Goal: Information Seeking & Learning: Learn about a topic

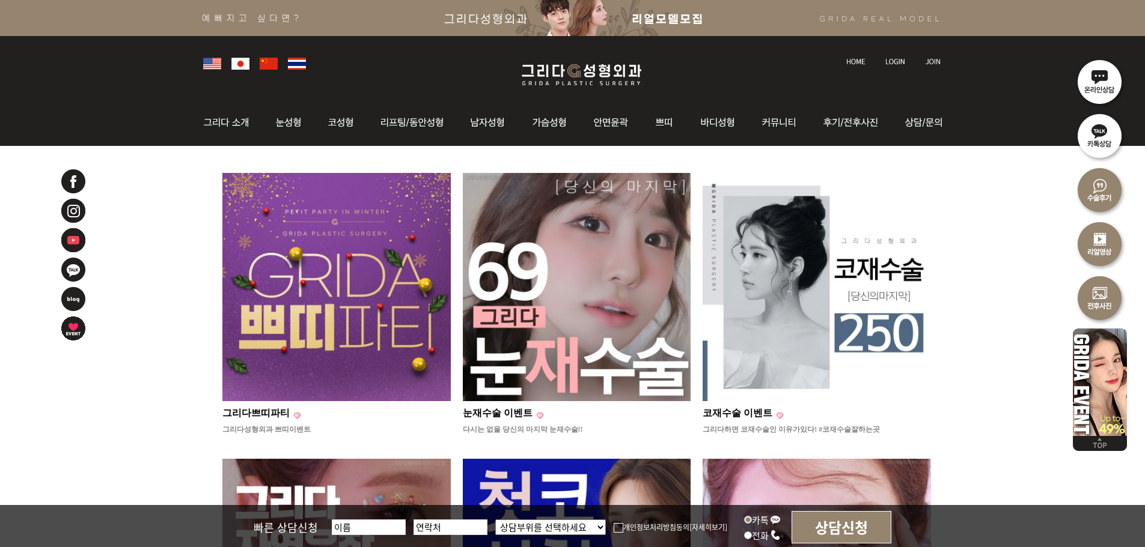
click at [587, 345] on img at bounding box center [577, 287] width 228 height 228
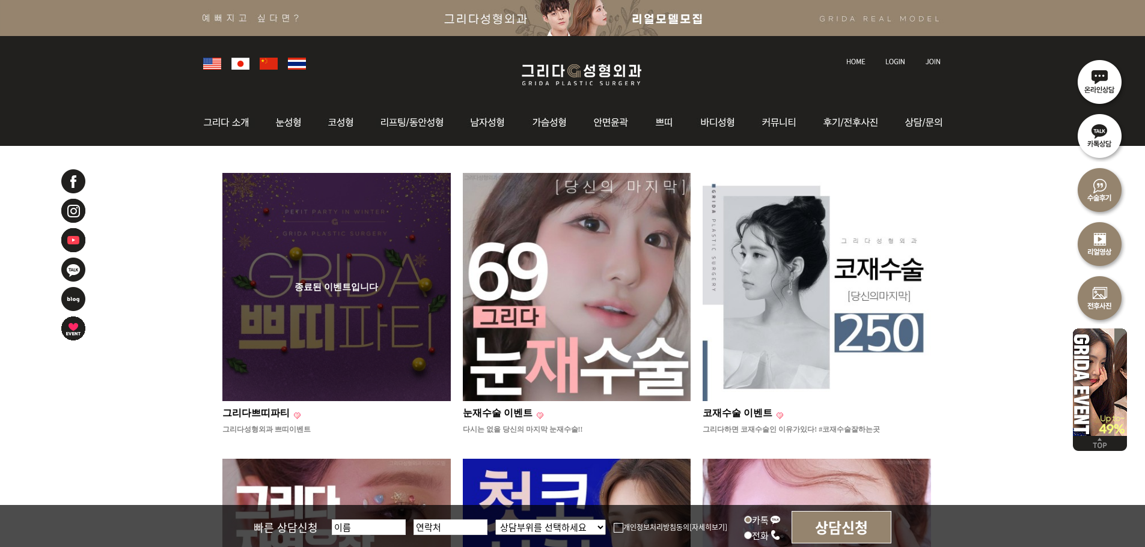
click at [366, 357] on div "종료된 이벤트입니다" at bounding box center [336, 287] width 228 height 228
click at [300, 287] on p "종료된 이벤트입니다" at bounding box center [336, 286] width 84 height 11
click at [397, 352] on div "종료된 이벤트입니다" at bounding box center [336, 287] width 228 height 228
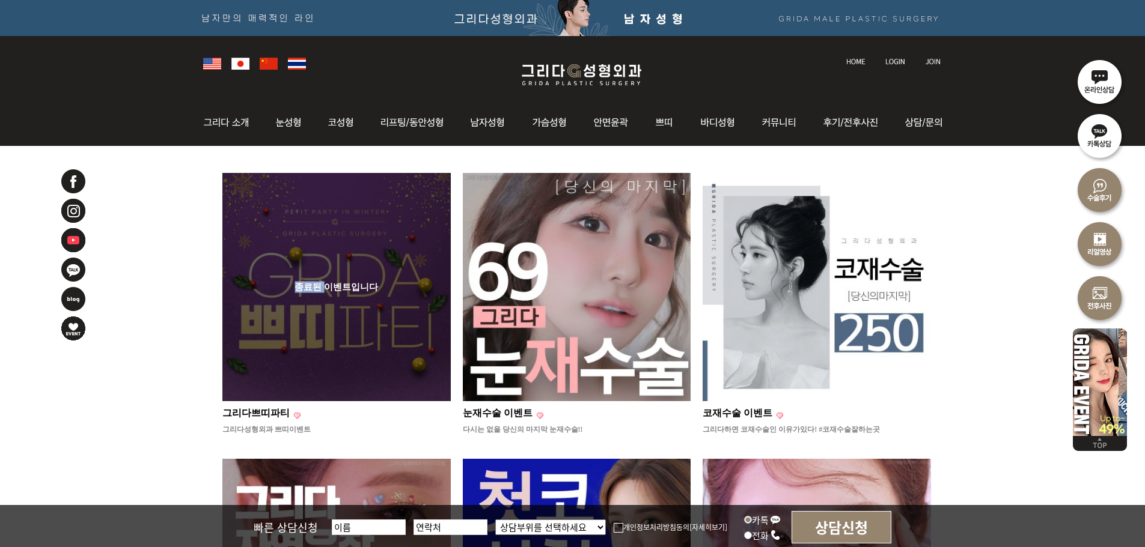
click at [397, 352] on div "종료된 이벤트입니다" at bounding box center [336, 287] width 228 height 228
click at [305, 361] on div "종료된 이벤트입니다" at bounding box center [336, 287] width 228 height 228
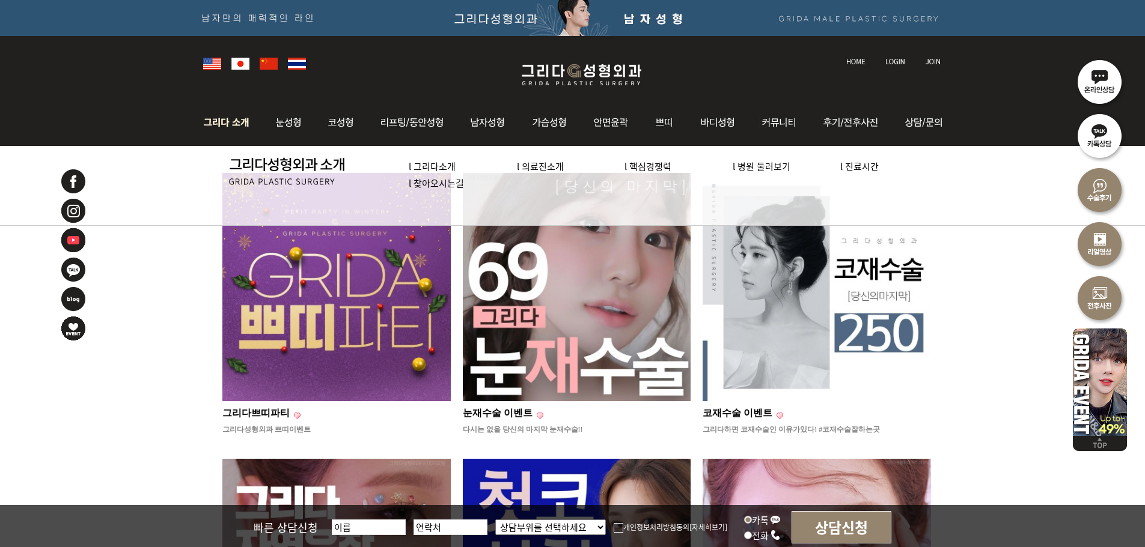
click at [239, 126] on img at bounding box center [229, 122] width 65 height 47
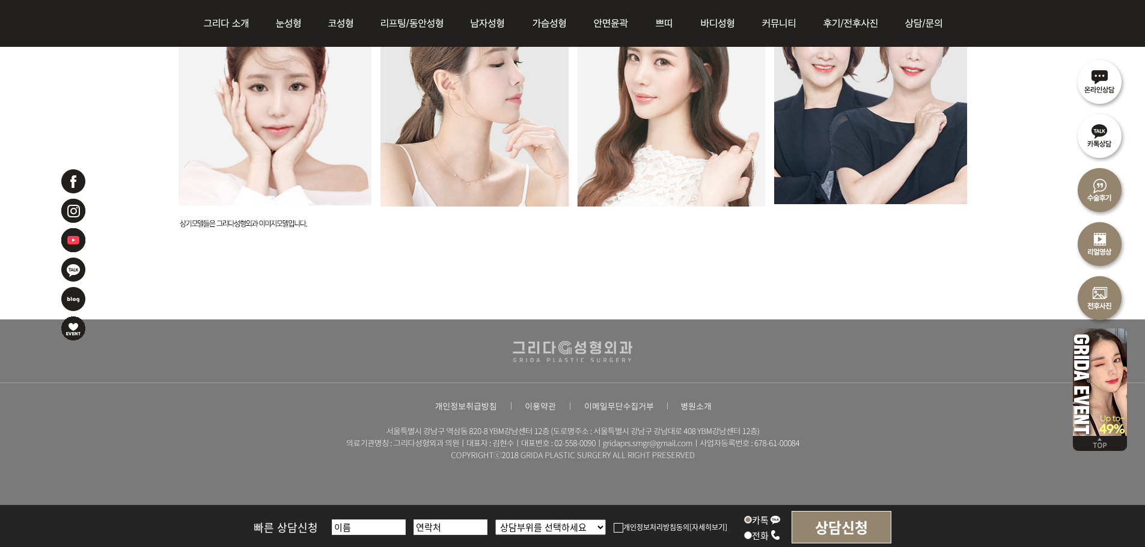
scroll to position [3281, 0]
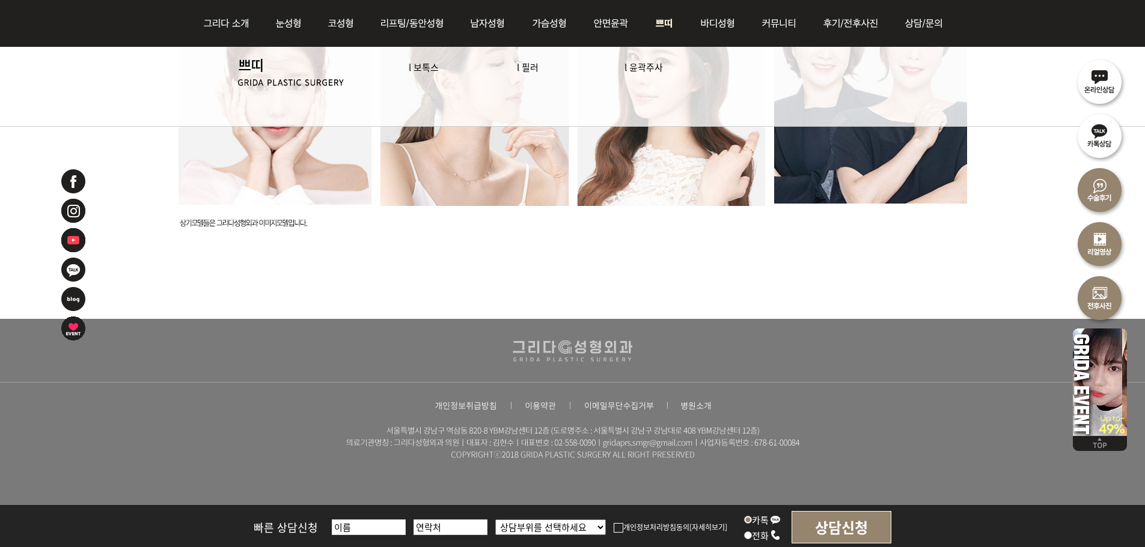
click at [662, 22] on img at bounding box center [664, 23] width 44 height 47
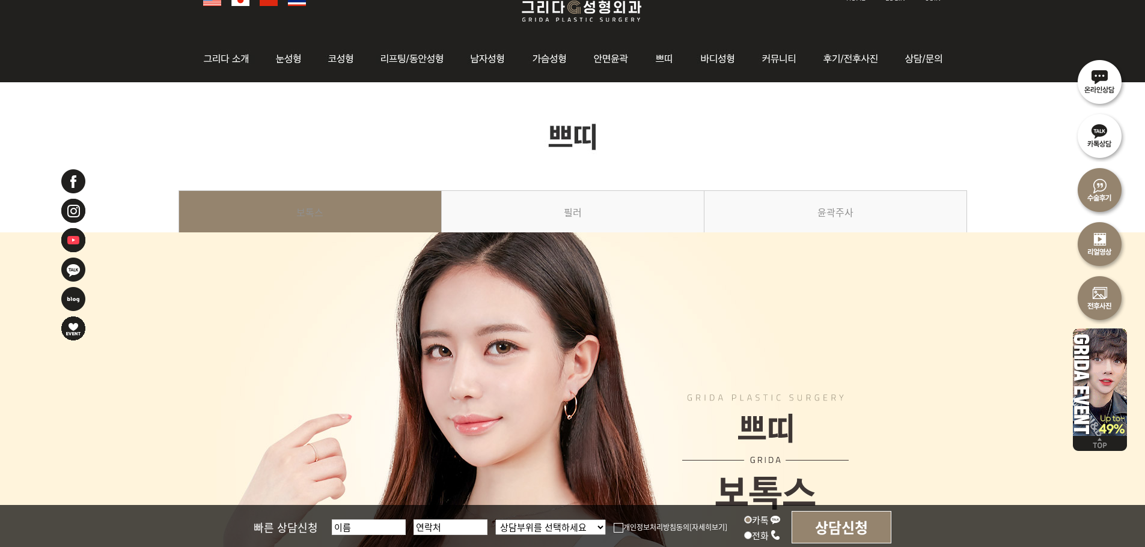
scroll to position [6, 0]
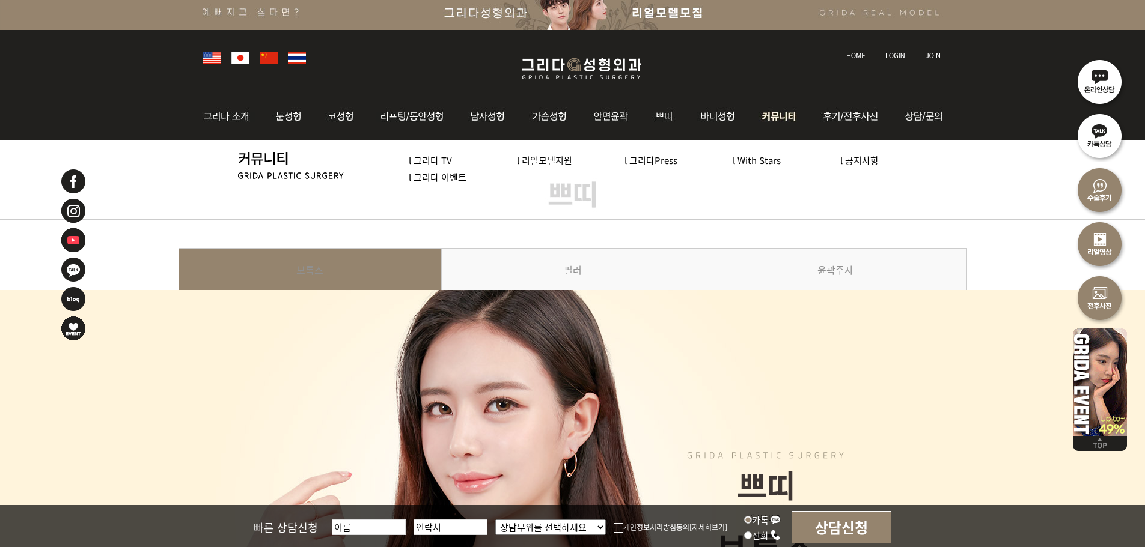
click at [793, 115] on img at bounding box center [780, 116] width 62 height 47
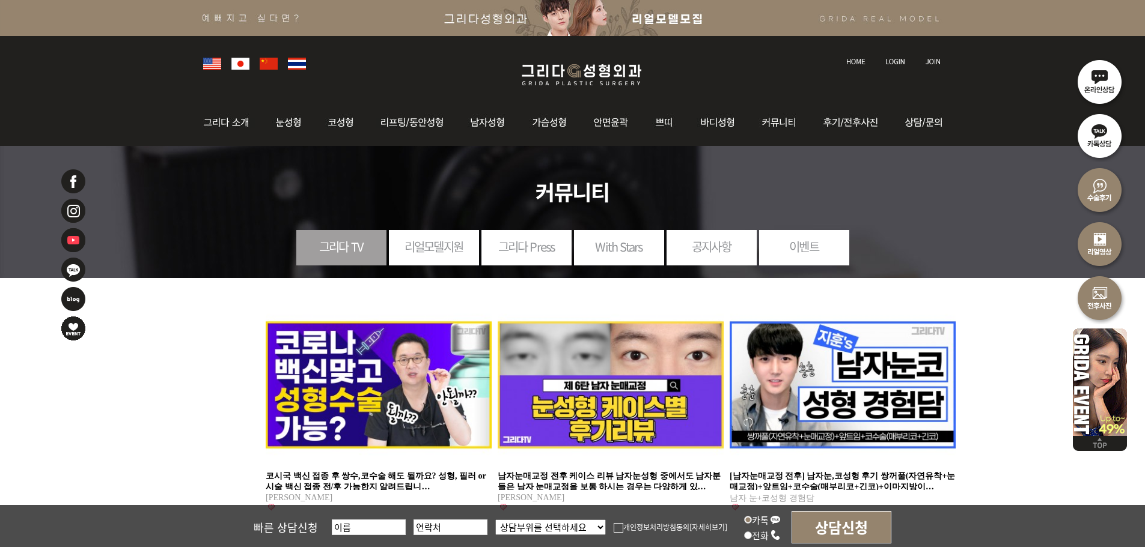
scroll to position [120, 0]
